Goal: Information Seeking & Learning: Learn about a topic

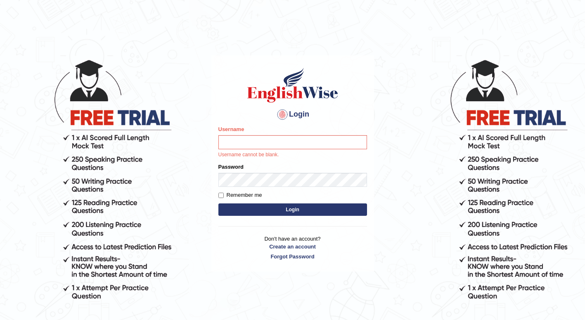
click at [37, 115] on body "Login Please fix the following errors: Username Username cannot be blank. Passw…" at bounding box center [292, 189] width 585 height 320
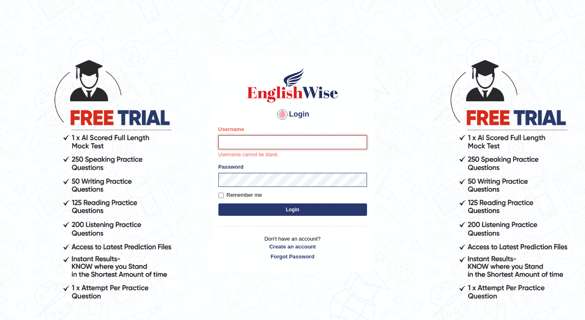
click at [256, 145] on input "Username" at bounding box center [292, 142] width 149 height 14
type input "1850277"
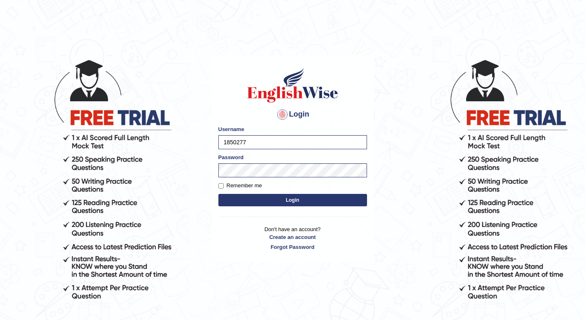
click at [279, 198] on button "Login" at bounding box center [292, 200] width 149 height 12
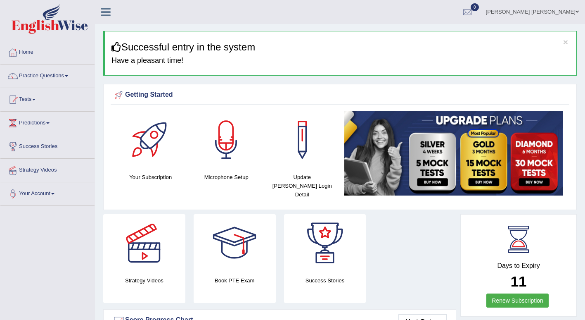
click at [62, 78] on link "Practice Questions" at bounding box center [47, 74] width 94 height 21
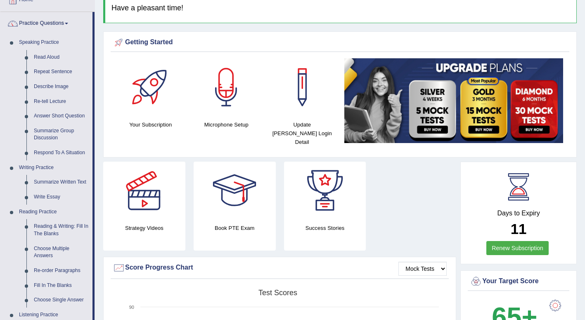
scroll to position [72, 0]
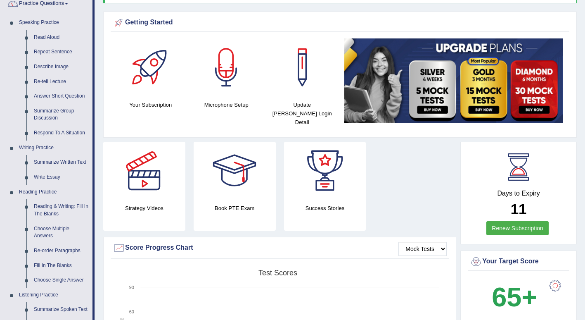
click at [62, 161] on link "Summarize Written Text" at bounding box center [61, 162] width 62 height 15
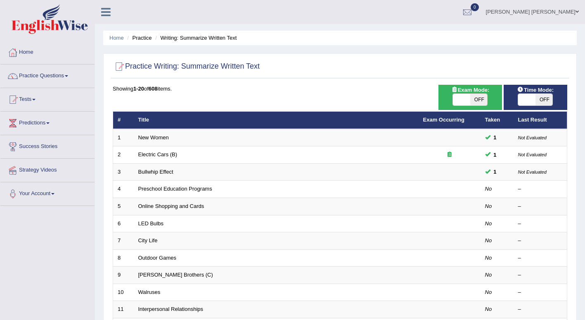
click at [174, 189] on link "Preschool Education Programs" at bounding box center [175, 188] width 74 height 6
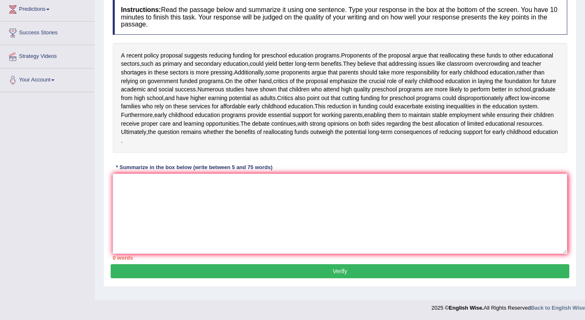
scroll to position [116, 0]
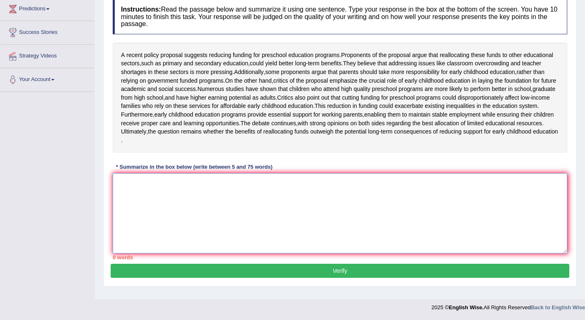
click at [143, 214] on textarea at bounding box center [340, 213] width 455 height 80
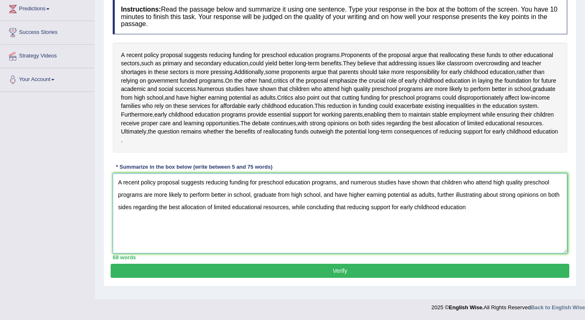
click at [350, 230] on textarea "A recent policy proposal suggests reducing funding for preschool education prog…" at bounding box center [340, 213] width 455 height 80
click at [151, 253] on textarea "A recent policy proposal suggests reducing funding for preschool education prog…" at bounding box center [340, 213] width 455 height 80
type textarea "A recent policy proposal suggests reducing funding for preschool education prog…"
click at [232, 277] on button "Verify" at bounding box center [340, 270] width 459 height 14
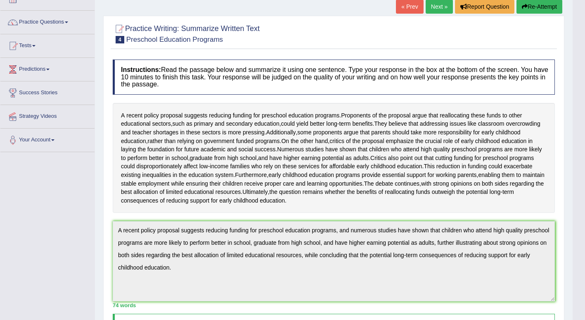
scroll to position [0, 0]
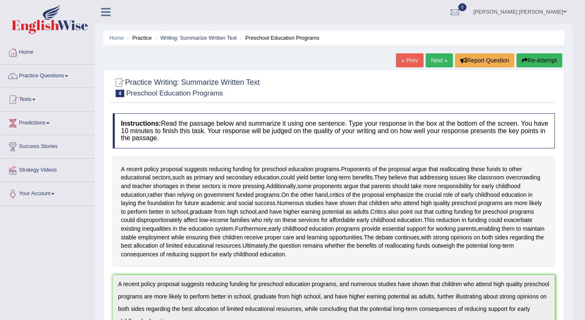
click at [30, 54] on link "Home" at bounding box center [47, 51] width 94 height 21
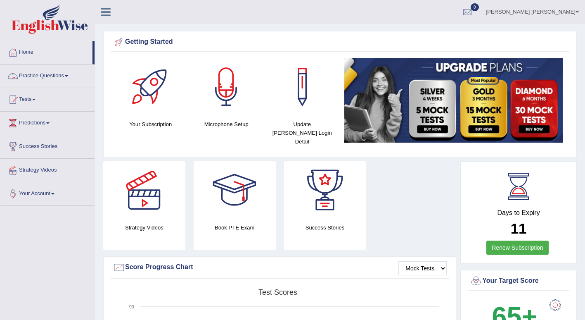
click at [68, 76] on span at bounding box center [66, 76] width 3 height 2
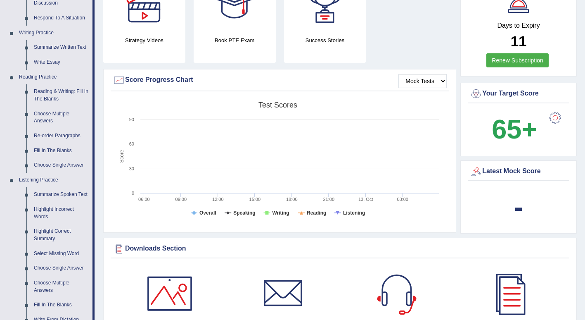
scroll to position [188, 0]
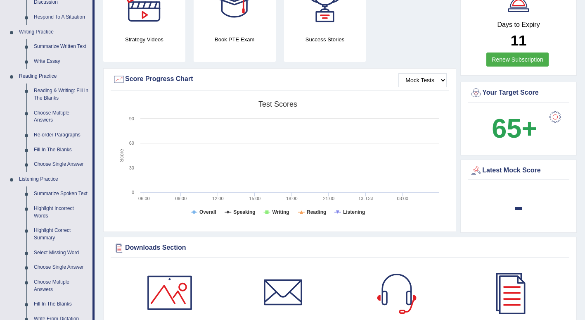
click at [62, 192] on link "Summarize Spoken Text" at bounding box center [61, 193] width 62 height 15
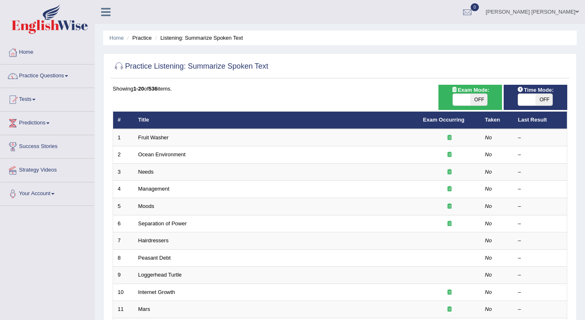
click at [153, 138] on link "Fruit Washer" at bounding box center [153, 137] width 31 height 6
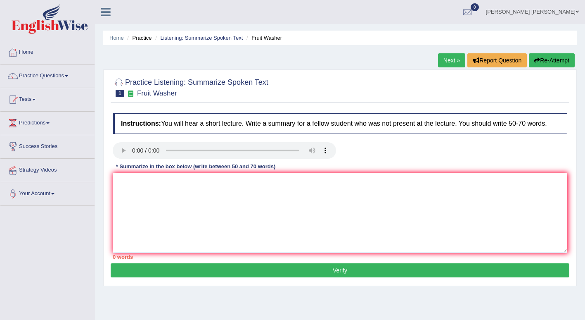
click at [114, 197] on textarea at bounding box center [340, 213] width 455 height 80
type textarea "f"
type textarea "F"
type textarea "t"
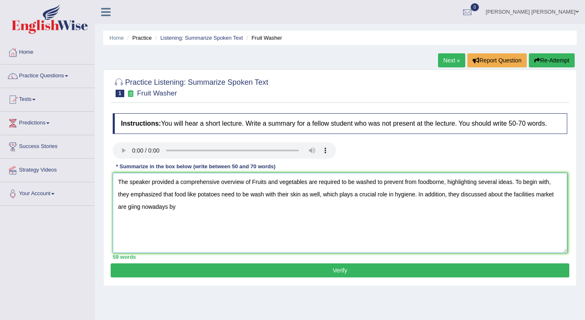
click at [130, 207] on textarea "The speaker provided a comprehensive overview of Fruits and vegetables are requ…" at bounding box center [340, 213] width 455 height 80
click at [558, 199] on textarea "The speaker provided a comprehensive overview of Fruits and vegetables are requ…" at bounding box center [340, 213] width 455 height 80
click at [542, 196] on textarea "The speaker provided a comprehensive overview of Fruits and vegetables are requ…" at bounding box center [340, 213] width 455 height 80
click at [175, 208] on textarea "The speaker provided a comprehensive overview of Fruits and vegetables are requ…" at bounding box center [340, 213] width 455 height 80
type textarea "The speaker provided a comprehensive overview of Fruits and vegetables are requ…"
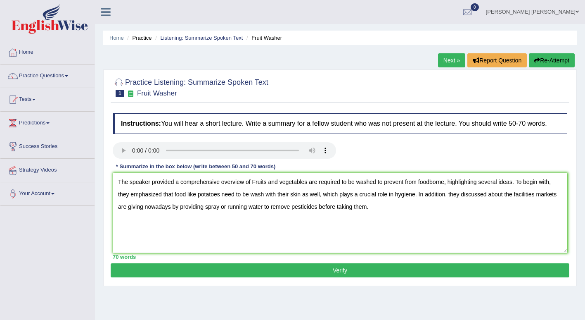
click at [230, 268] on button "Verify" at bounding box center [340, 270] width 459 height 14
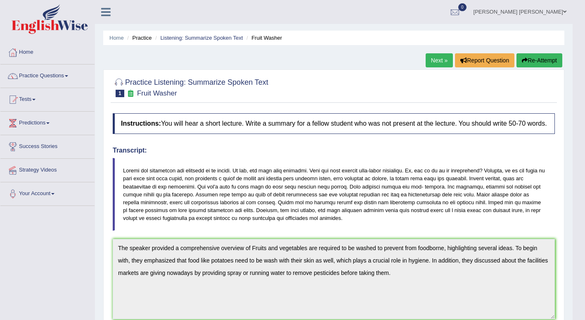
click at [68, 76] on span at bounding box center [66, 76] width 3 height 2
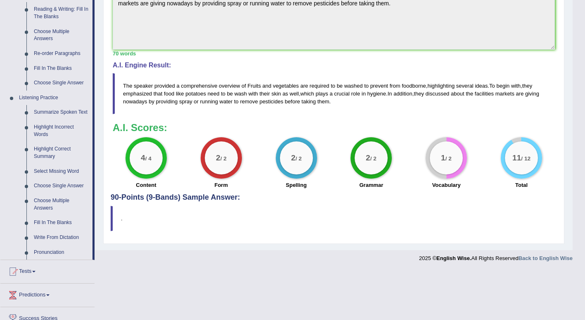
scroll to position [270, 0]
click at [62, 128] on link "Highlight Incorrect Words" at bounding box center [61, 130] width 62 height 22
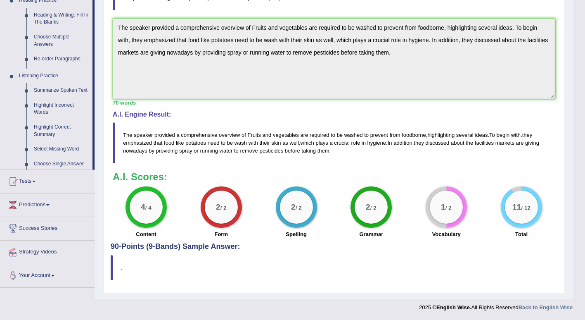
scroll to position [220, 0]
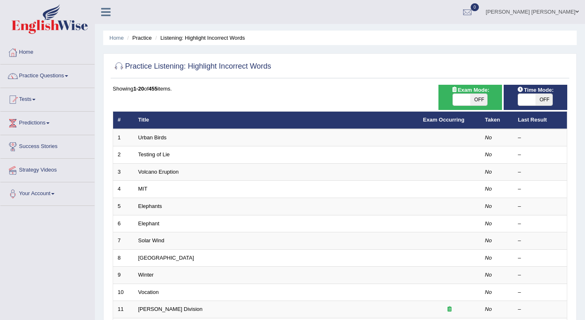
click at [156, 136] on link "Urban Birds" at bounding box center [152, 137] width 28 height 6
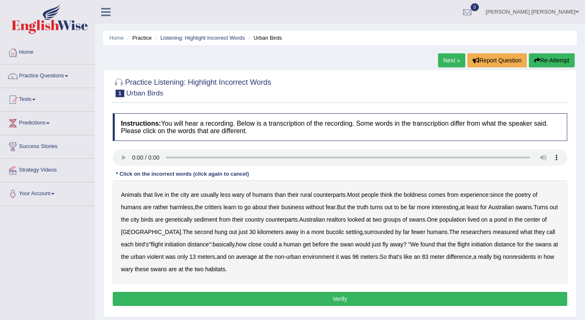
click at [216, 220] on b "sediment" at bounding box center [206, 219] width 24 height 7
click at [516, 257] on b "nonresidents" at bounding box center [519, 256] width 33 height 7
click at [366, 297] on button "Verify" at bounding box center [340, 298] width 455 height 14
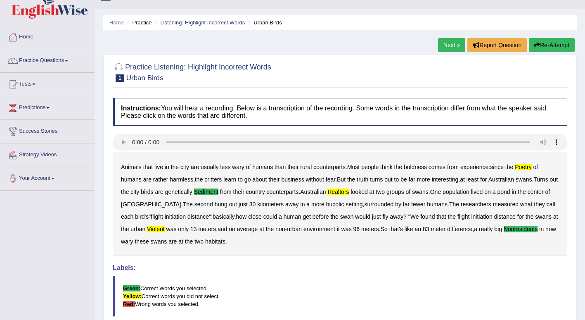
scroll to position [10, 0]
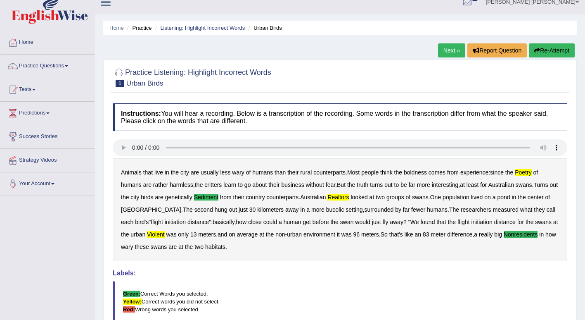
click at [59, 66] on link "Practice Questions" at bounding box center [47, 64] width 94 height 21
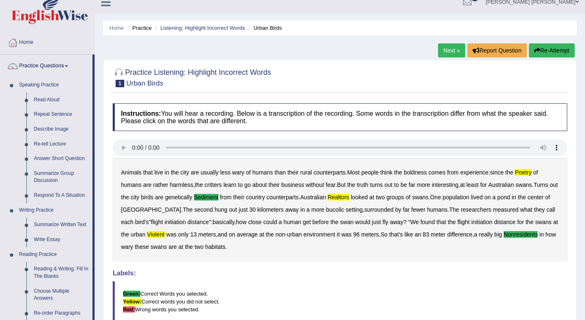
click at [451, 51] on link "Next »" at bounding box center [451, 50] width 27 height 14
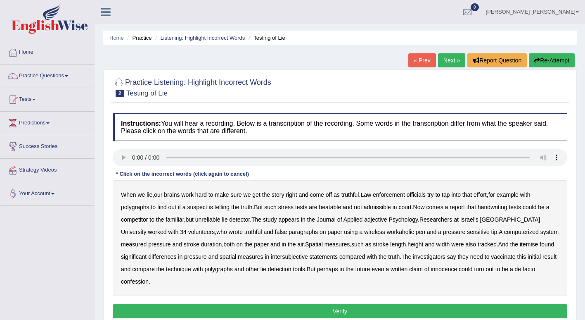
click at [403, 193] on b "enforcement" at bounding box center [389, 194] width 32 height 7
click at [387, 231] on b "workaholic" at bounding box center [400, 231] width 27 height 7
click at [520, 245] on b "itemise" at bounding box center [529, 244] width 18 height 7
click at [523, 270] on b "facto" at bounding box center [529, 268] width 12 height 7
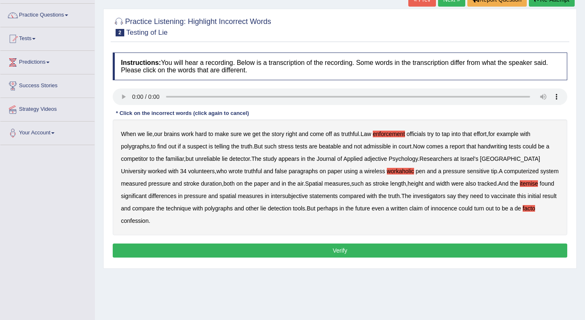
scroll to position [61, 0]
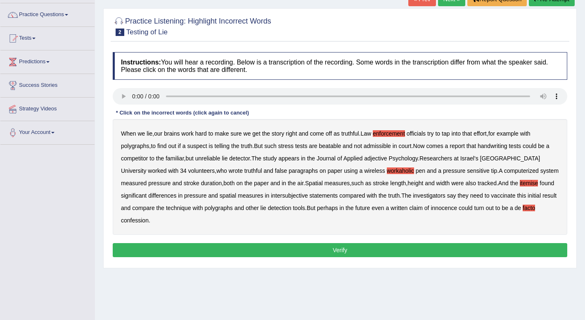
click at [462, 243] on button "Verify" at bounding box center [340, 250] width 455 height 14
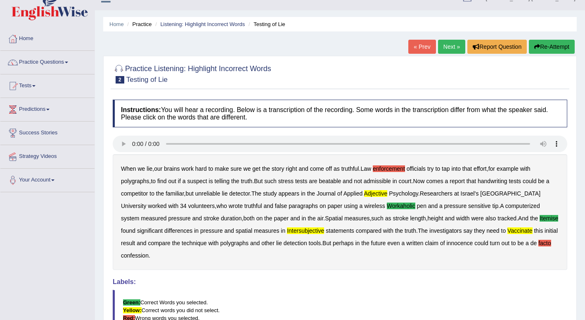
scroll to position [9, 0]
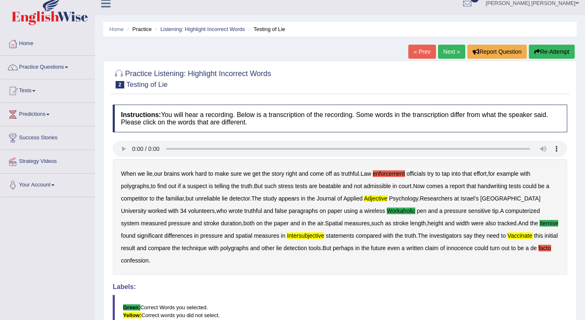
click at [450, 53] on link "Next »" at bounding box center [451, 52] width 27 height 14
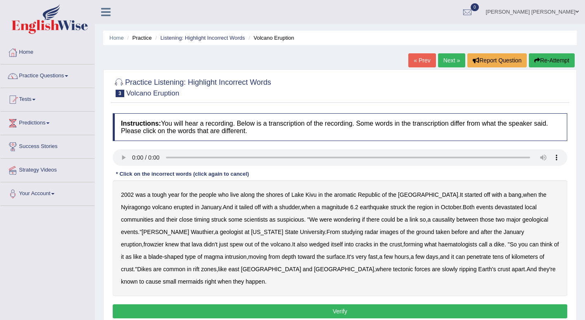
click at [279, 209] on b "shudder" at bounding box center [289, 207] width 21 height 7
click at [163, 241] on b "frowzier" at bounding box center [153, 244] width 20 height 7
click at [203, 278] on b "mermaids" at bounding box center [190, 281] width 25 height 7
click at [244, 278] on b "they" at bounding box center [238, 281] width 11 height 7
click at [457, 304] on button "Verify" at bounding box center [340, 311] width 455 height 14
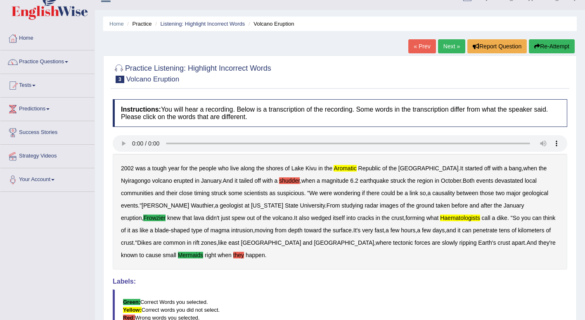
scroll to position [14, 0]
click at [68, 62] on span at bounding box center [66, 62] width 3 height 2
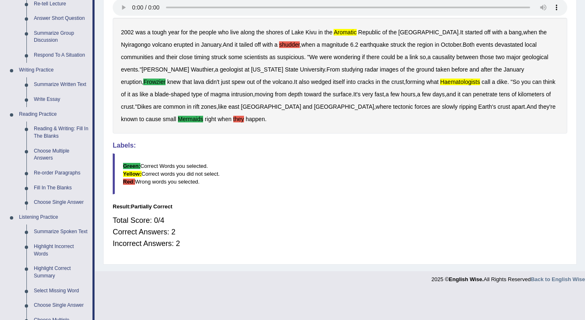
scroll to position [153, 0]
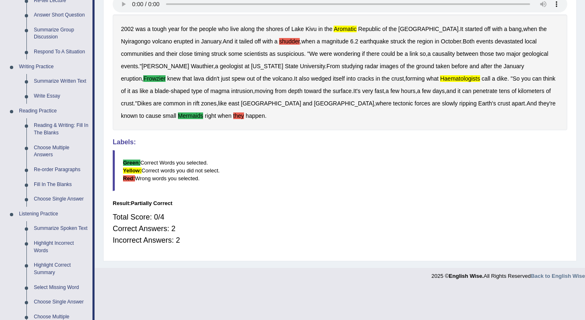
click at [49, 271] on link "Highlight Correct Summary" at bounding box center [61, 269] width 62 height 22
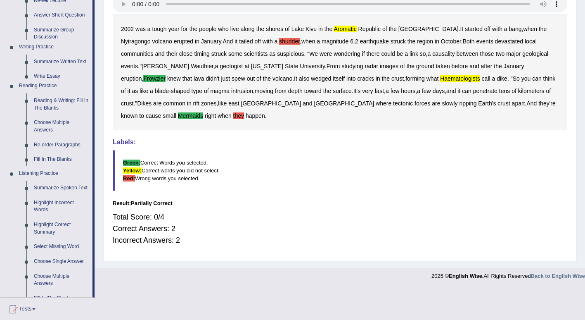
scroll to position [114, 0]
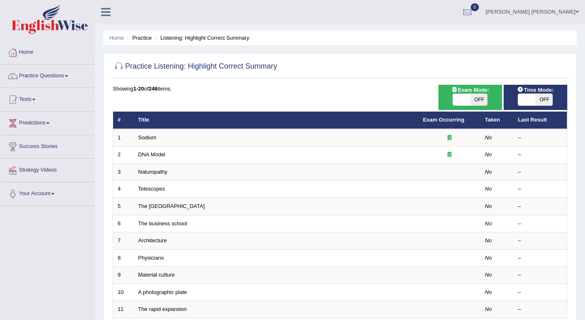
click at [152, 137] on link "Sodium" at bounding box center [147, 137] width 18 height 6
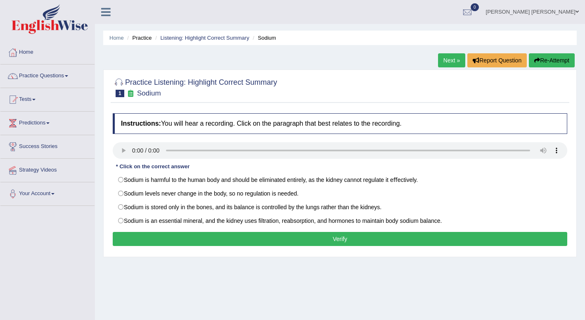
click at [119, 222] on label "Sodium is an essential mineral, and the kidney uses ﬁltration, reabsorption, an…" at bounding box center [340, 220] width 455 height 14
radio input "true"
click at [126, 237] on button "Verify" at bounding box center [340, 239] width 455 height 14
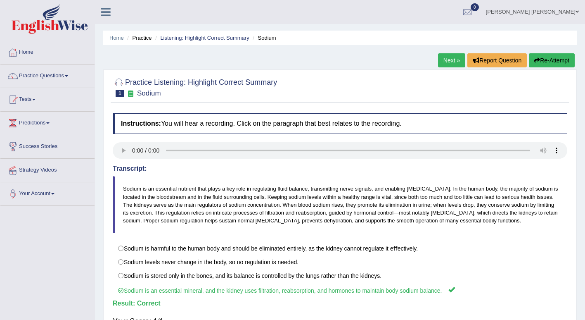
click at [453, 60] on link "Next »" at bounding box center [451, 60] width 27 height 14
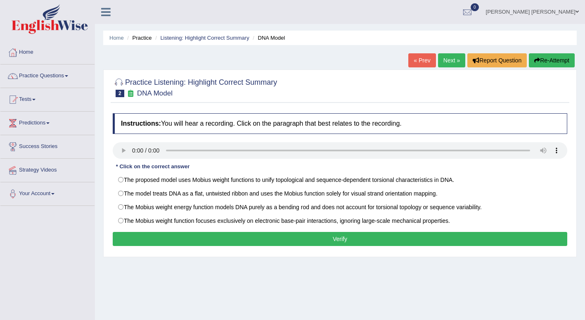
click at [120, 218] on label "The Mobius weight function focuses exclusively on electronic base-pair interact…" at bounding box center [340, 220] width 455 height 14
radio input "true"
click at [145, 241] on button "Verify" at bounding box center [340, 239] width 455 height 14
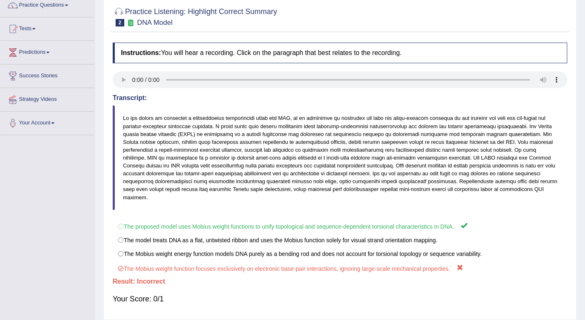
scroll to position [72, 0]
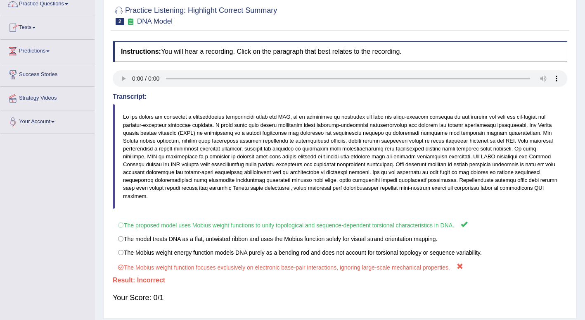
click at [72, 5] on link "Practice Questions" at bounding box center [47, 3] width 94 height 21
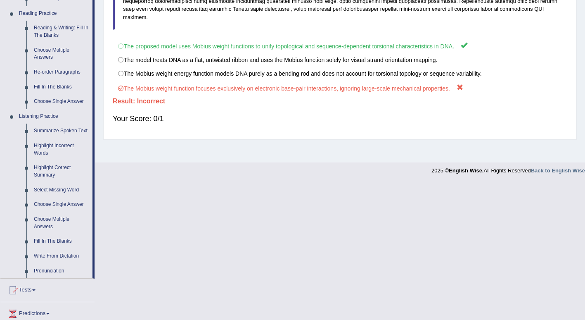
scroll to position [261, 0]
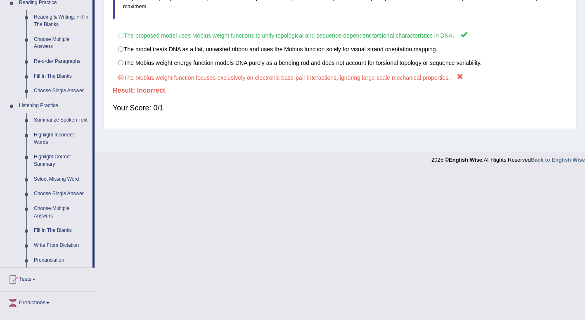
click at [55, 179] on link "Select Missing Word" at bounding box center [61, 179] width 62 height 15
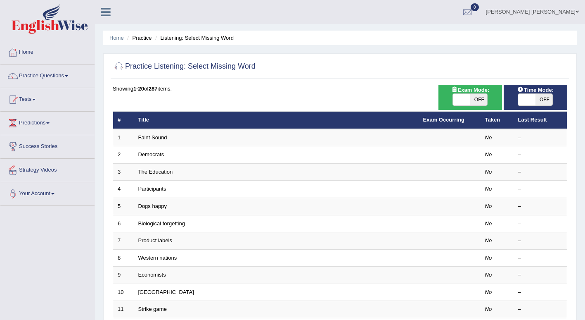
click at [160, 136] on link "Faint Sound" at bounding box center [152, 137] width 29 height 6
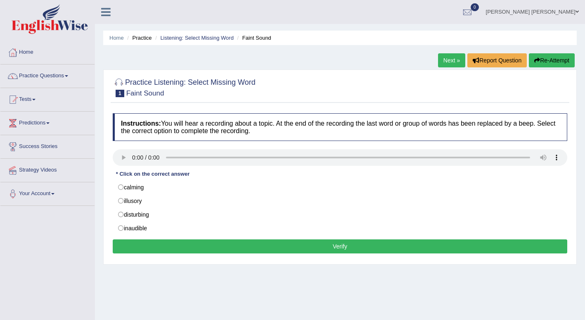
click at [141, 188] on label "calming" at bounding box center [340, 187] width 455 height 14
radio input "true"
click at [158, 249] on button "Verify" at bounding box center [340, 246] width 455 height 14
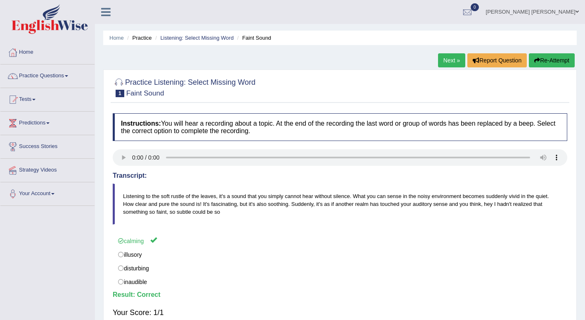
click at [453, 62] on link "Next »" at bounding box center [451, 60] width 27 height 14
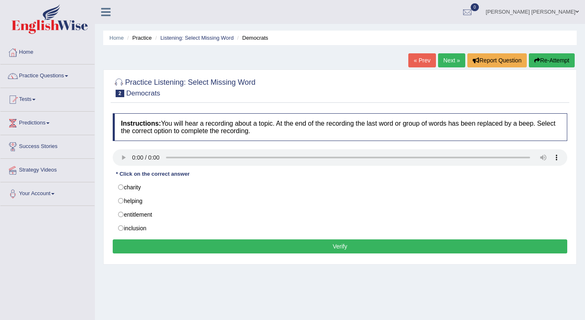
click at [161, 189] on label "charity" at bounding box center [340, 187] width 455 height 14
radio input "true"
click at [187, 244] on button "Verify" at bounding box center [340, 246] width 455 height 14
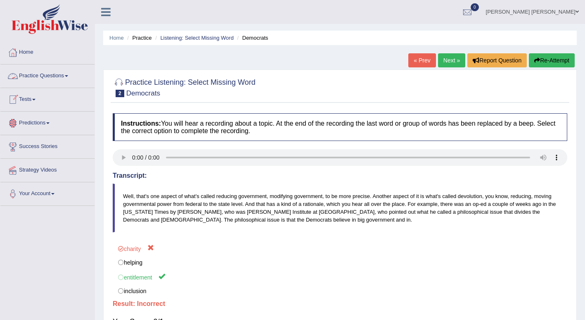
click at [68, 75] on span at bounding box center [66, 76] width 3 height 2
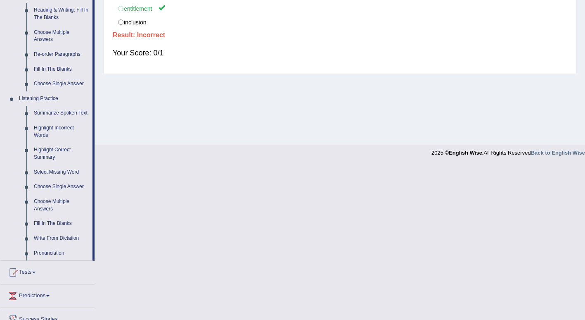
scroll to position [269, 0]
click at [50, 185] on link "Choose Single Answer" at bounding box center [61, 186] width 62 height 15
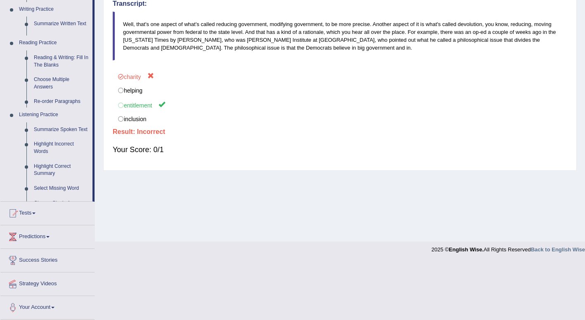
scroll to position [114, 0]
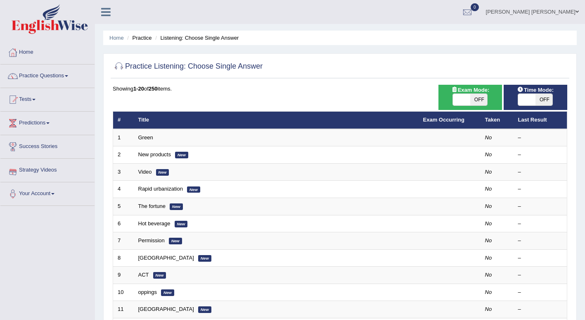
click at [146, 137] on link "Green" at bounding box center [145, 137] width 15 height 6
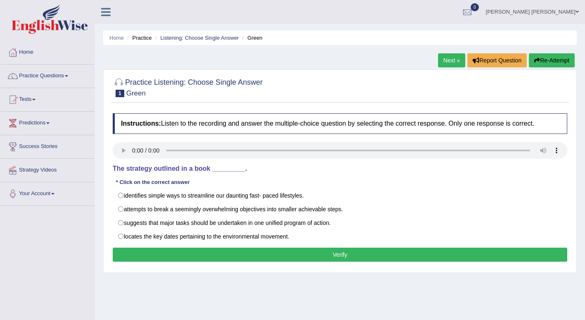
click at [121, 213] on label "attempts to break a seemingly overwhelming objectives into smaller achievable s…" at bounding box center [340, 209] width 455 height 14
radio input "true"
click at [150, 253] on button "Verify" at bounding box center [340, 254] width 455 height 14
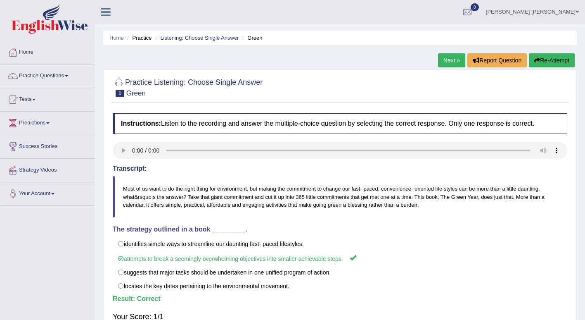
click at [450, 62] on link "Next »" at bounding box center [451, 60] width 27 height 14
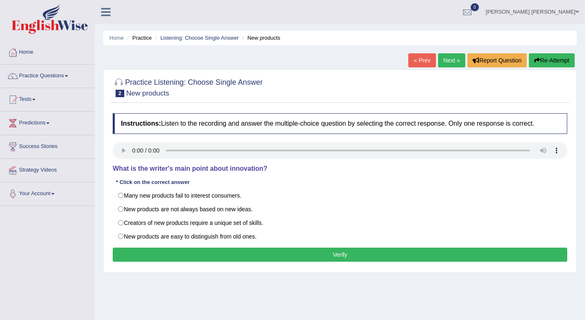
click at [121, 221] on label "Creators of new products require a unique set of skills." at bounding box center [340, 223] width 455 height 14
radio input "true"
click at [154, 258] on button "Verify" at bounding box center [340, 254] width 455 height 14
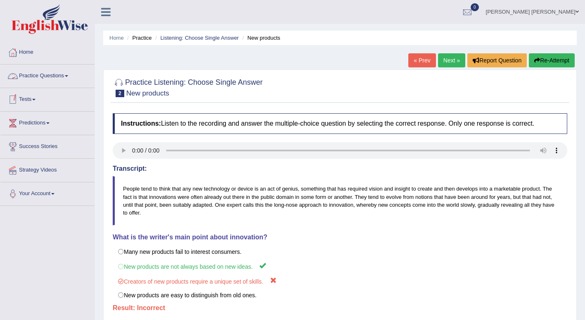
click at [69, 78] on link "Practice Questions" at bounding box center [47, 74] width 94 height 21
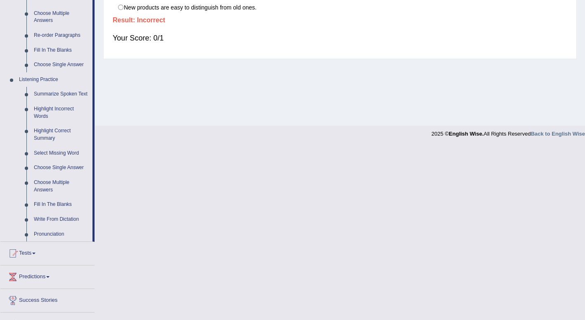
scroll to position [288, 0]
click at [59, 204] on link "Fill In The Blanks" at bounding box center [61, 204] width 62 height 15
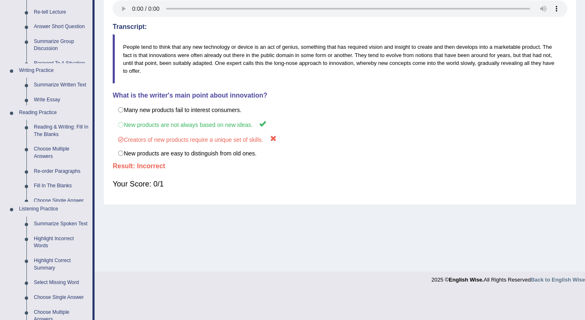
scroll to position [114, 0]
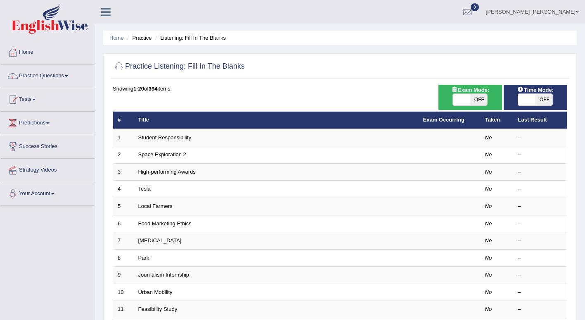
click at [152, 136] on link "Student Responsibility" at bounding box center [164, 137] width 53 height 6
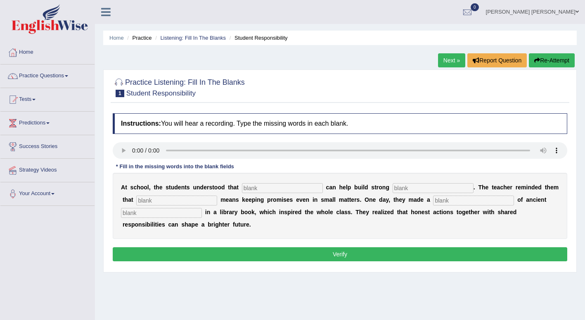
click at [245, 192] on input "text" at bounding box center [282, 188] width 81 height 10
click at [250, 185] on input "text" at bounding box center [282, 188] width 81 height 10
type input "responsibilities"
click at [393, 187] on input "text" at bounding box center [433, 188] width 81 height 10
type input "communities"
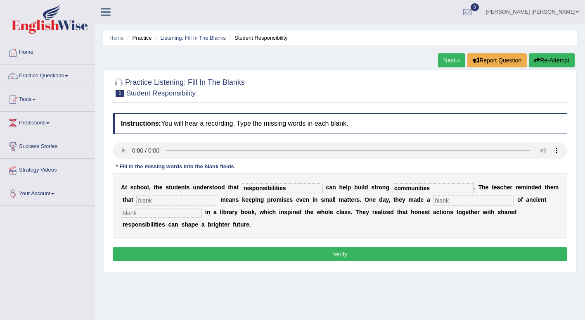
click at [163, 200] on input "text" at bounding box center [176, 200] width 81 height 10
type input "integrity"
click at [433, 198] on input "text" at bounding box center [473, 200] width 81 height 10
type input "discovery"
click at [258, 252] on button "Verify" at bounding box center [340, 254] width 455 height 14
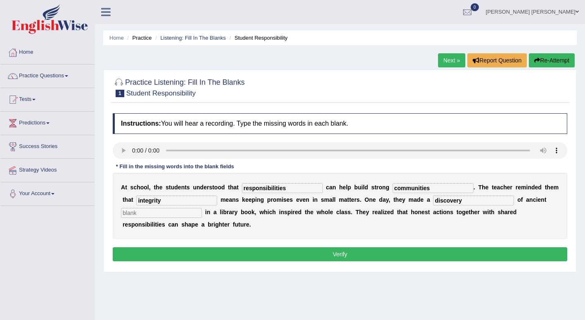
click at [175, 214] on input "text" at bounding box center [161, 213] width 81 height 10
type input "book"
click at [357, 249] on button "Verify" at bounding box center [340, 254] width 455 height 14
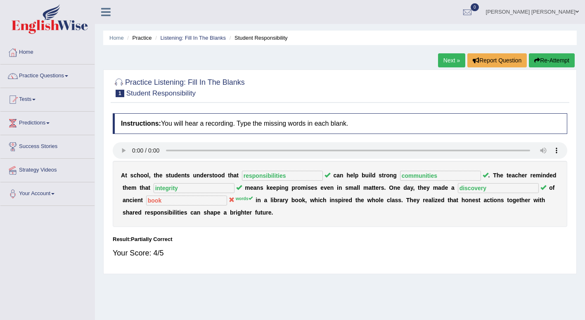
click at [449, 61] on link "Next »" at bounding box center [451, 60] width 27 height 14
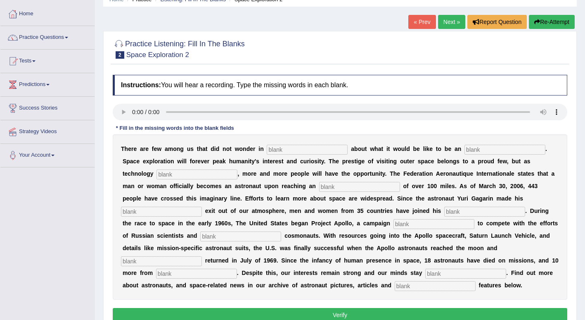
scroll to position [42, 0]
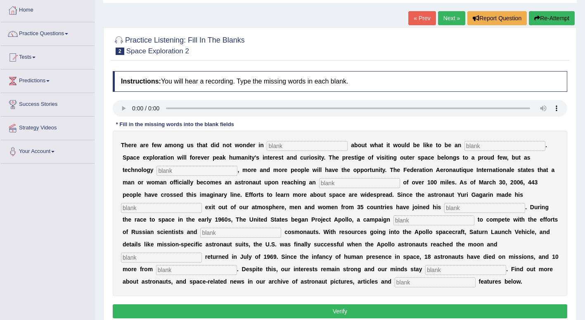
click at [464, 146] on input "text" at bounding box center [504, 146] width 81 height 10
click at [306, 145] on input "text" at bounding box center [307, 146] width 81 height 10
type input "art"
click at [464, 148] on input "text" at bounding box center [504, 146] width 81 height 10
type input "astronaut"
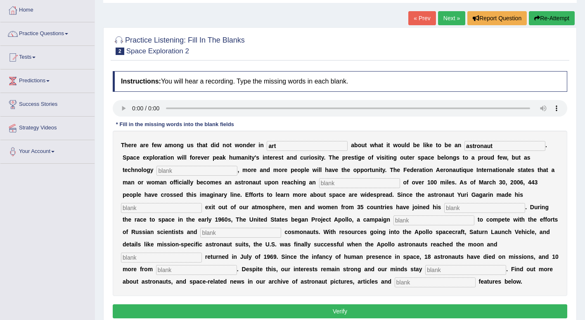
click at [177, 170] on input "text" at bounding box center [196, 171] width 81 height 10
type input "develops"
click at [319, 181] on input "text" at bounding box center [359, 183] width 81 height 10
type input "altitude"
click at [202, 203] on input "text" at bounding box center [161, 208] width 81 height 10
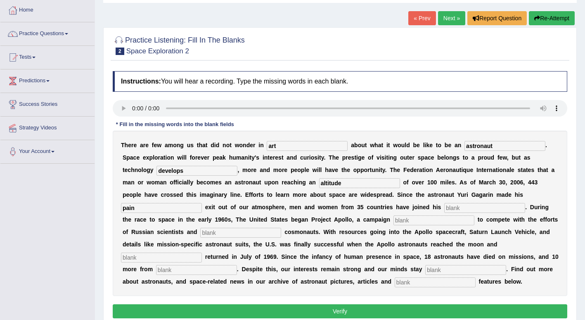
type input "pain"
click at [444, 206] on input "text" at bounding box center [484, 208] width 81 height 10
type input "notoriety"
click at [393, 221] on input "text" at bounding box center [433, 220] width 81 height 10
type input "launch"
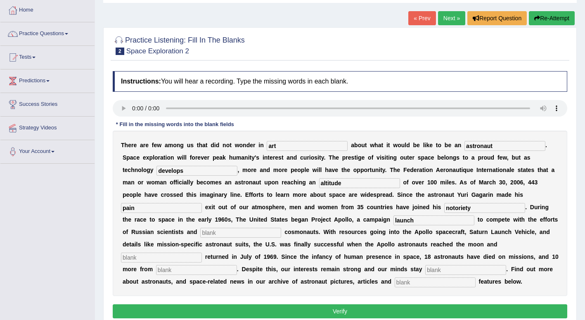
click at [281, 227] on input "text" at bounding box center [240, 232] width 81 height 10
click at [202, 252] on input "text" at bounding box center [161, 257] width 81 height 10
type input "faithly"
click at [237, 265] on input "text" at bounding box center [196, 270] width 81 height 10
type input "launcher"
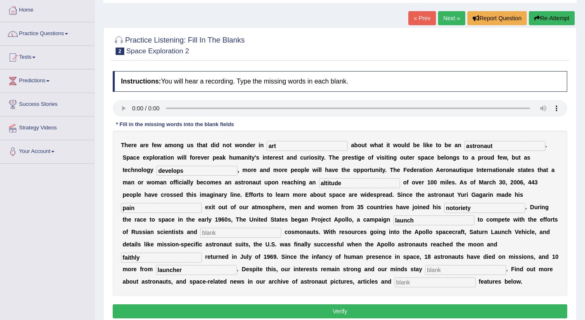
click at [506, 265] on input "text" at bounding box center [465, 270] width 81 height 10
type input "t"
type input "determinate"
click at [470, 277] on input "text" at bounding box center [435, 282] width 81 height 10
type input "interacting"
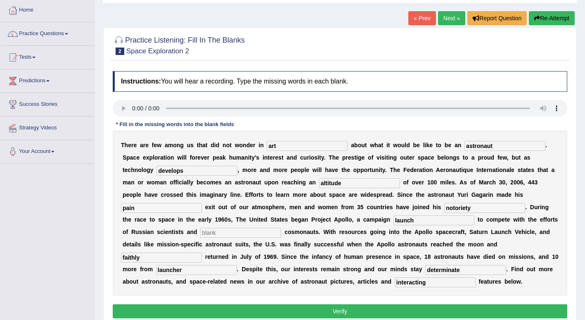
click at [281, 227] on input "text" at bounding box center [240, 232] width 81 height 10
type input "old"
click at [364, 304] on button "Verify" at bounding box center [340, 311] width 455 height 14
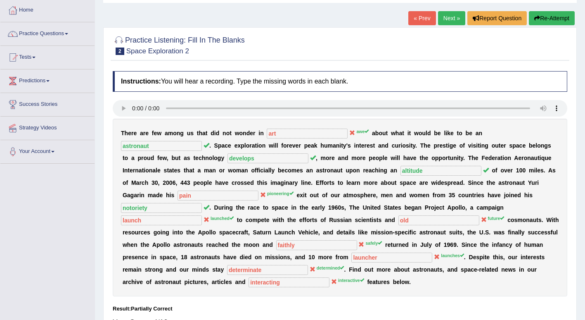
click at [69, 33] on link "Practice Questions" at bounding box center [47, 32] width 94 height 21
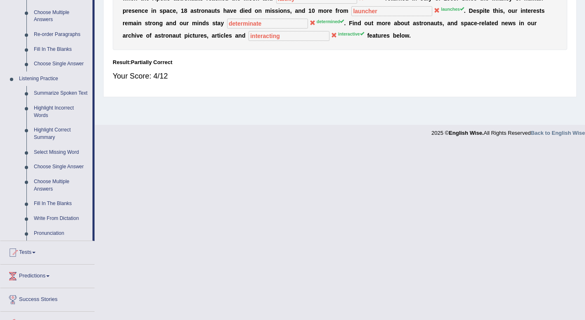
scroll to position [327, 0]
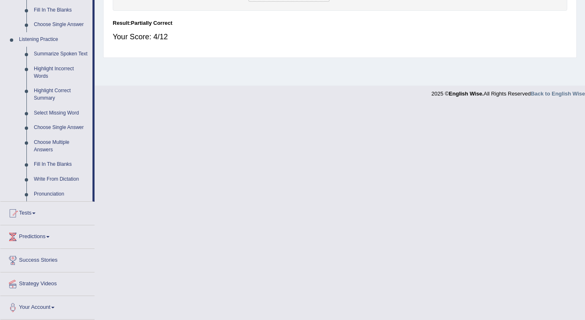
click at [56, 178] on link "Write From Dictation" at bounding box center [61, 179] width 62 height 15
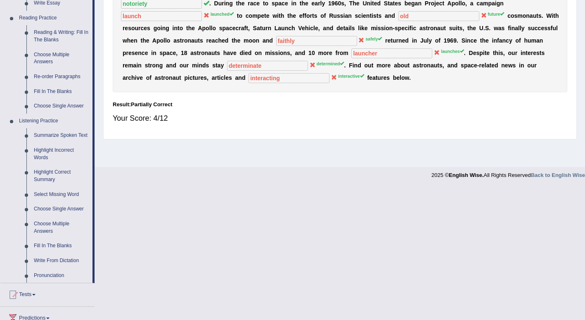
scroll to position [114, 0]
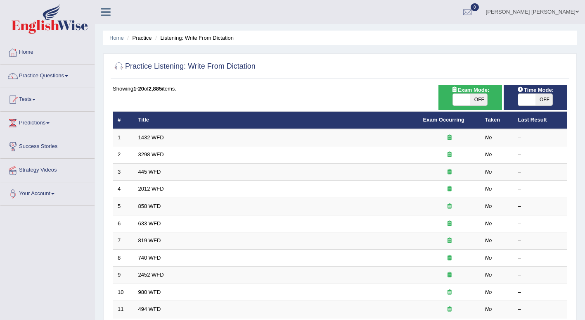
click at [152, 136] on link "1432 WFD" at bounding box center [151, 137] width 26 height 6
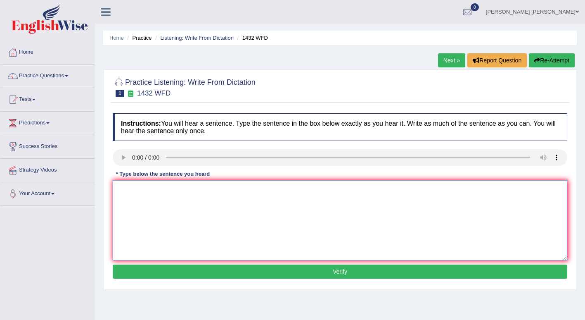
click at [140, 196] on textarea at bounding box center [340, 220] width 455 height 80
type textarea "More physical activity is beneficial for your health."
click at [161, 270] on button "Verify" at bounding box center [340, 271] width 455 height 14
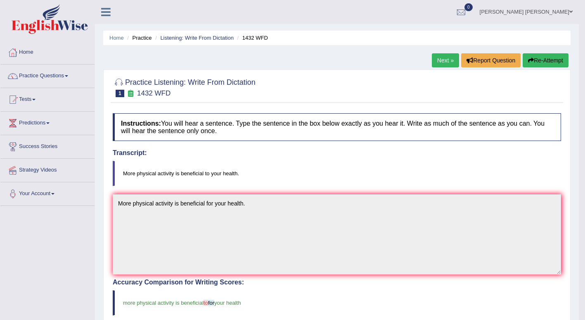
click at [441, 61] on link "Next »" at bounding box center [445, 60] width 27 height 14
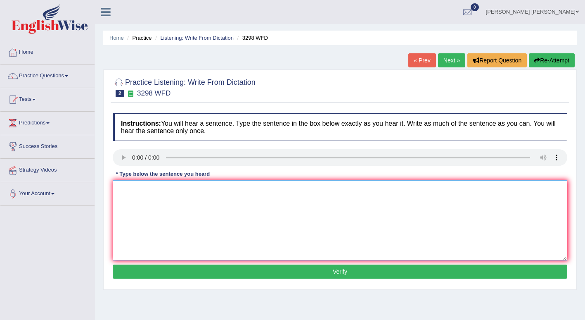
click at [171, 227] on textarea at bounding box center [340, 220] width 455 height 80
type textarea "Animals behaviour appear to contain"
click at [190, 274] on button "Verify" at bounding box center [340, 271] width 455 height 14
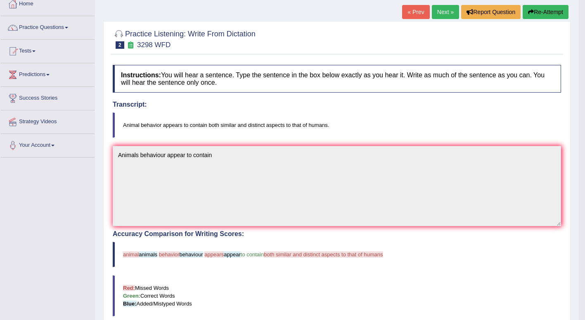
scroll to position [50, 0]
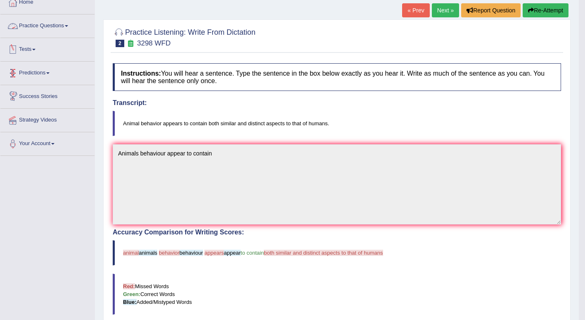
click at [69, 29] on link "Practice Questions" at bounding box center [47, 24] width 94 height 21
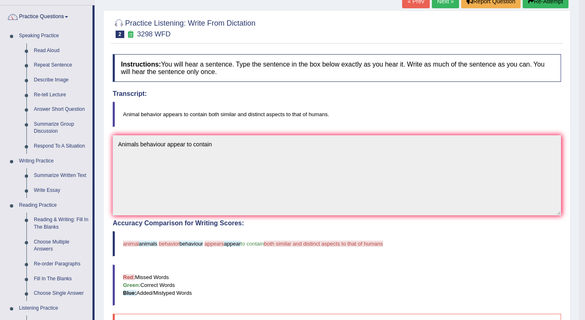
scroll to position [0, 0]
